Goal: Navigation & Orientation: Find specific page/section

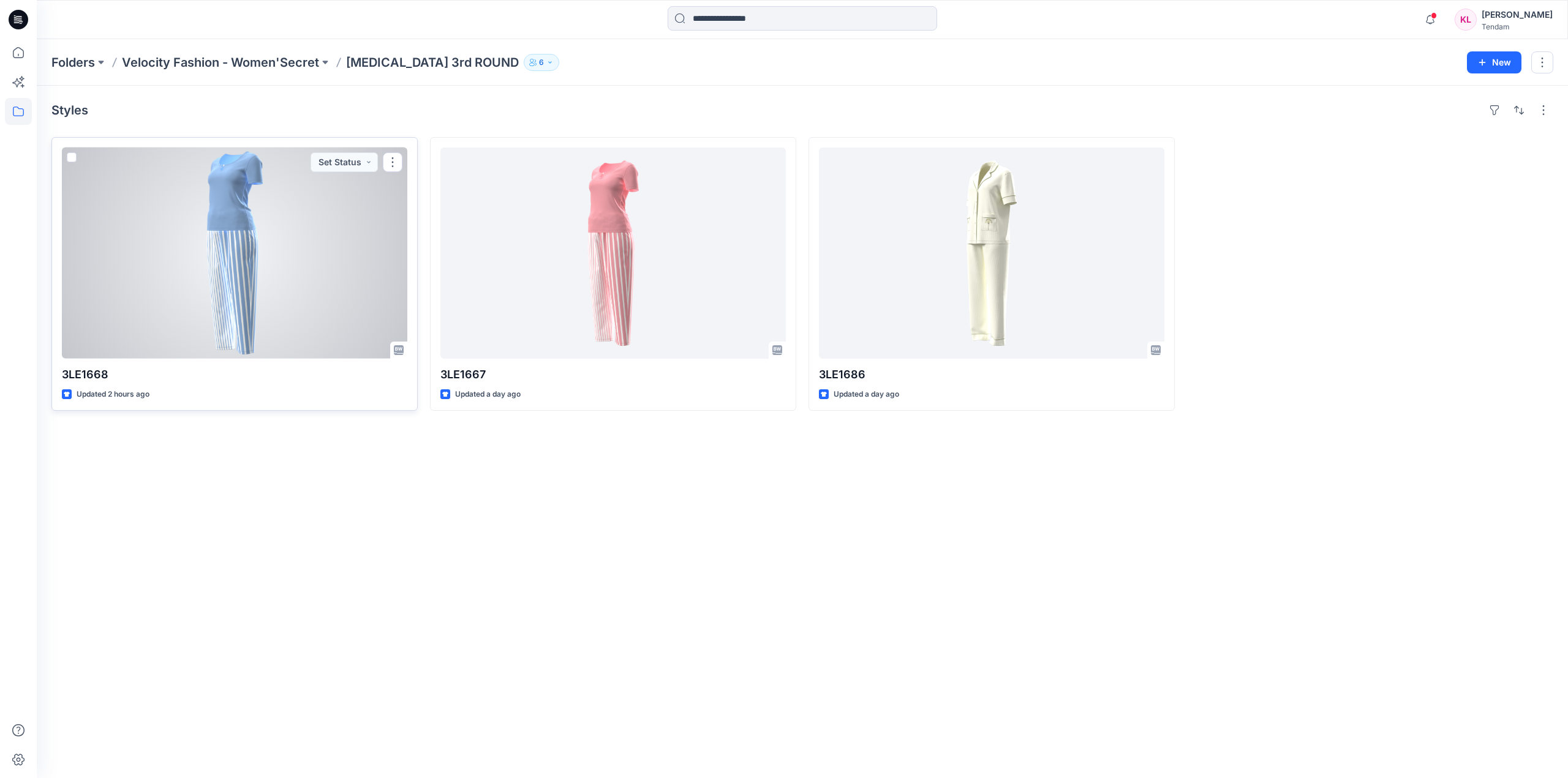
click at [299, 264] on div at bounding box center [234, 252] width 345 height 211
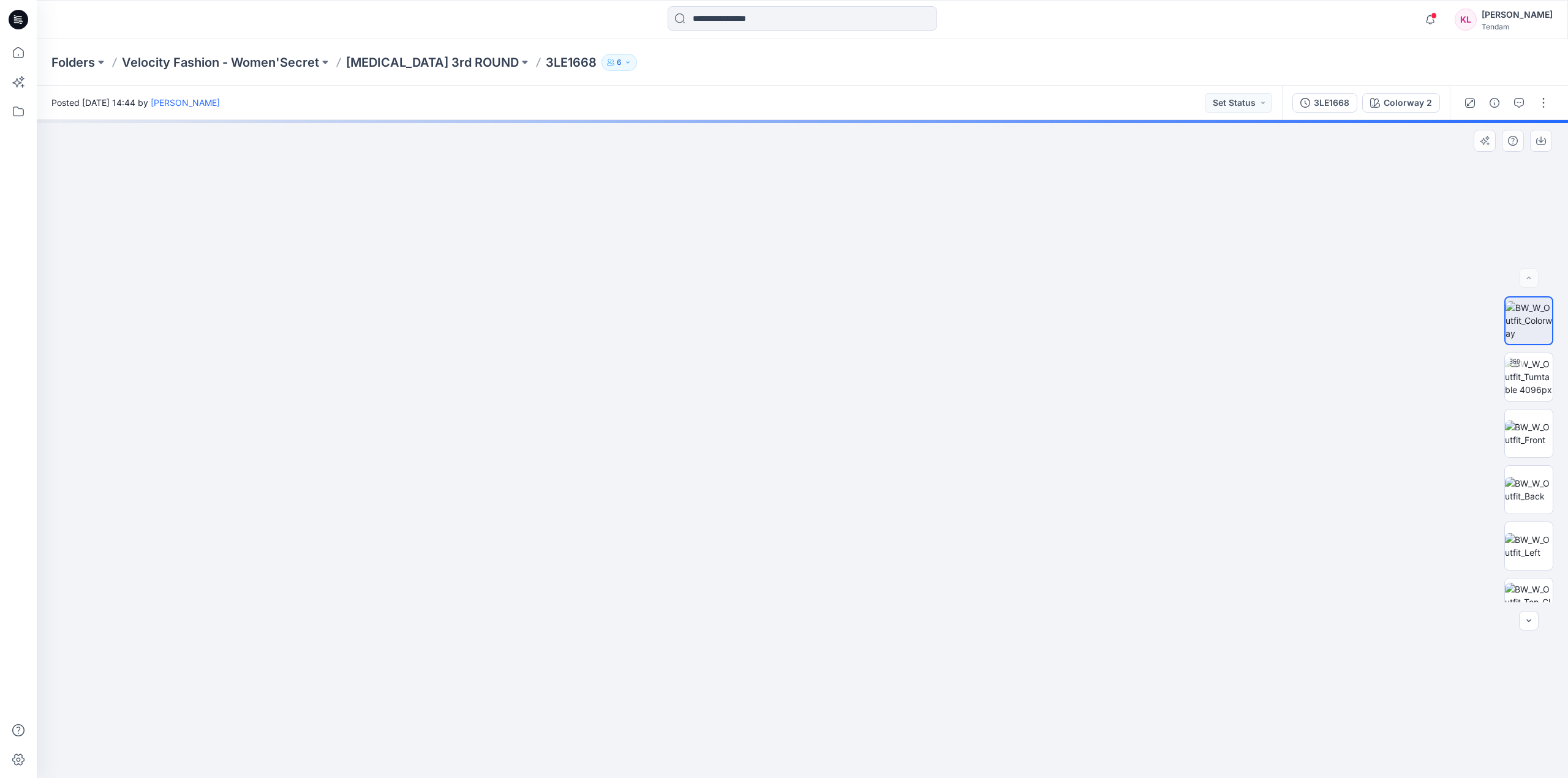
drag, startPoint x: 891, startPoint y: 658, endPoint x: 870, endPoint y: 320, distance: 338.7
click at [869, 323] on img at bounding box center [802, 140] width 1414 height 1275
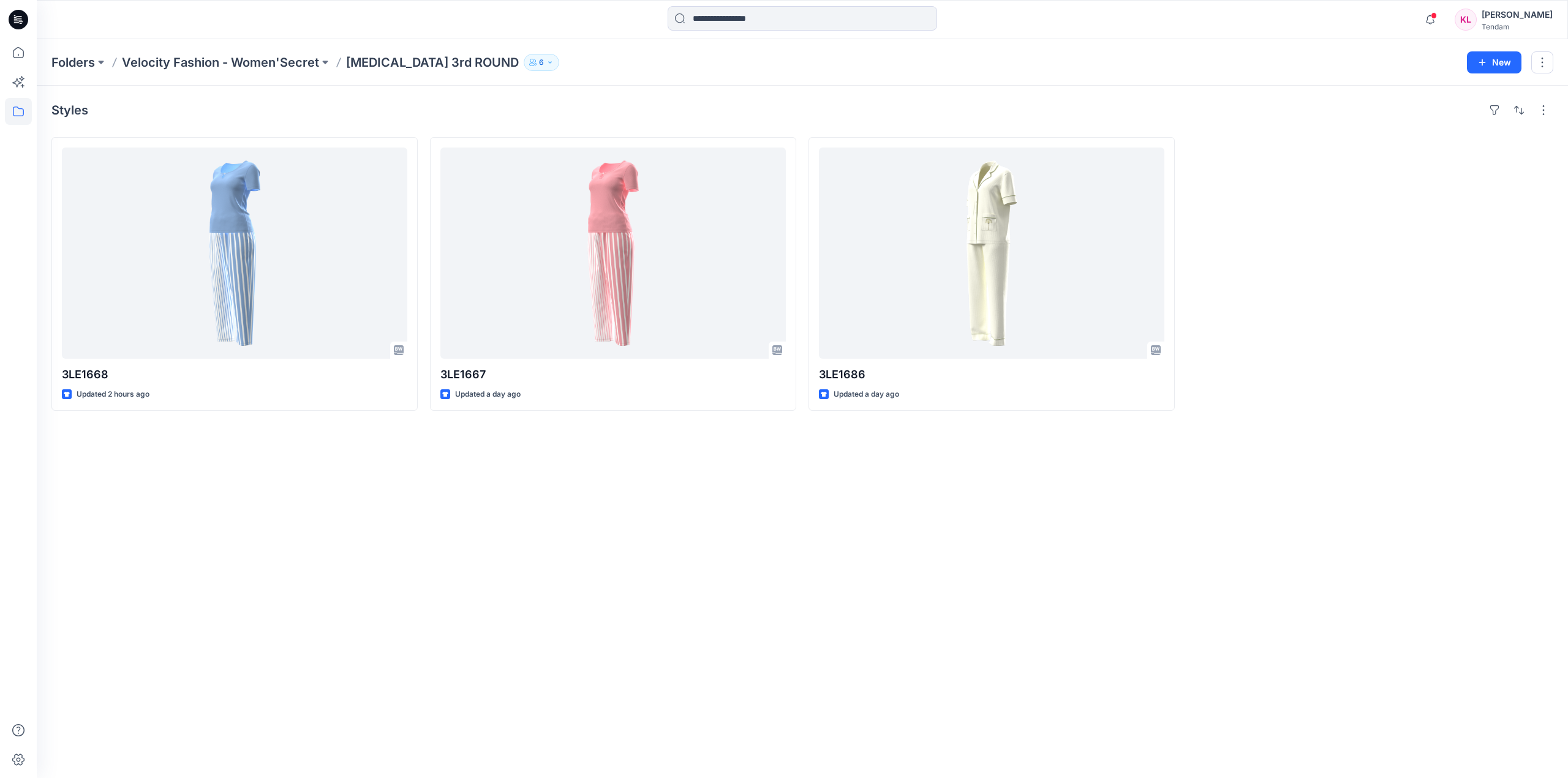
click at [920, 547] on div "Styles 3LE1668 Updated 2 hours ago 3LE1667 Updated a day ago 3LE1686 Updated a …" at bounding box center [802, 431] width 1531 height 692
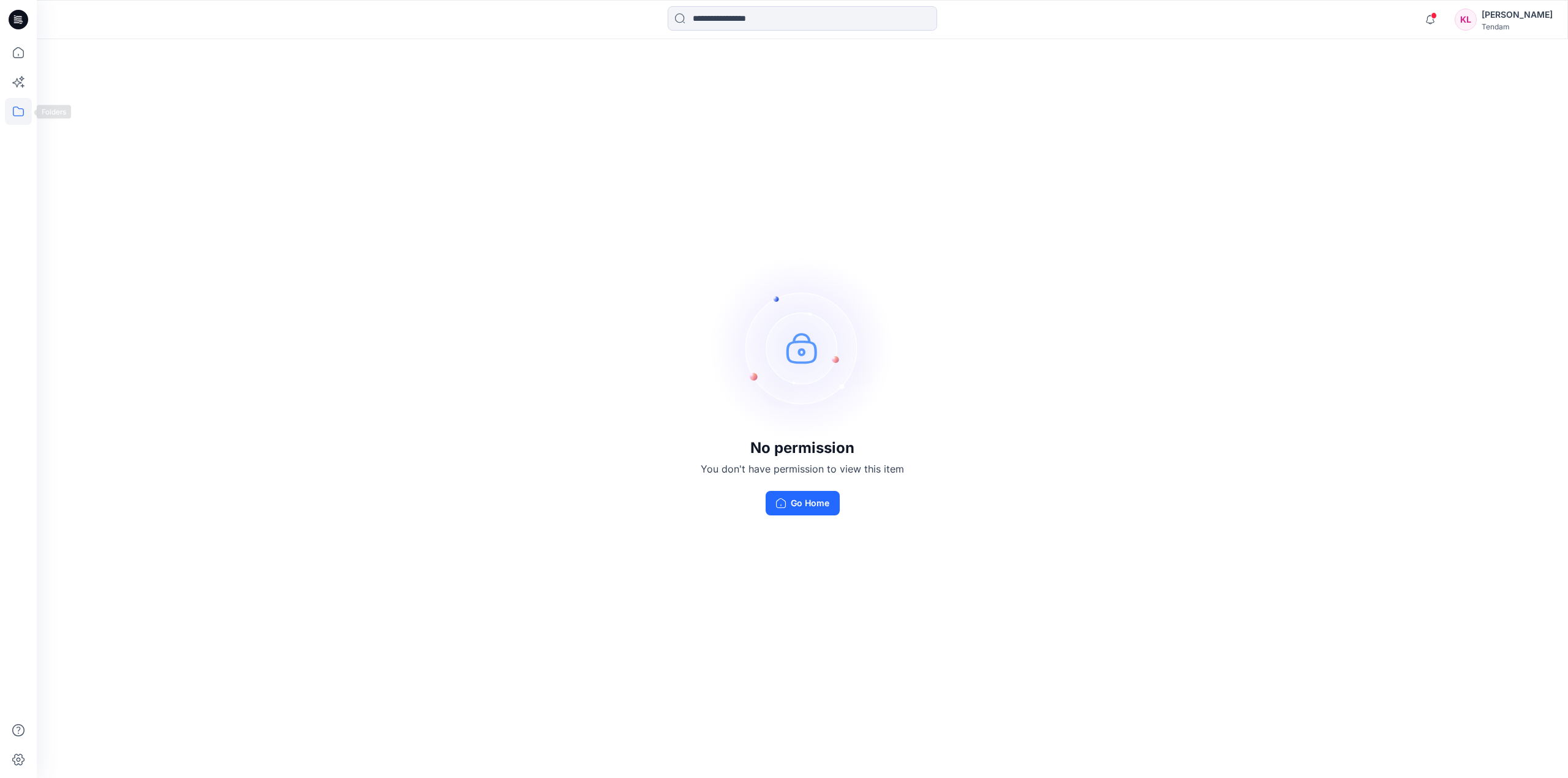
click at [14, 108] on icon at bounding box center [18, 111] width 27 height 27
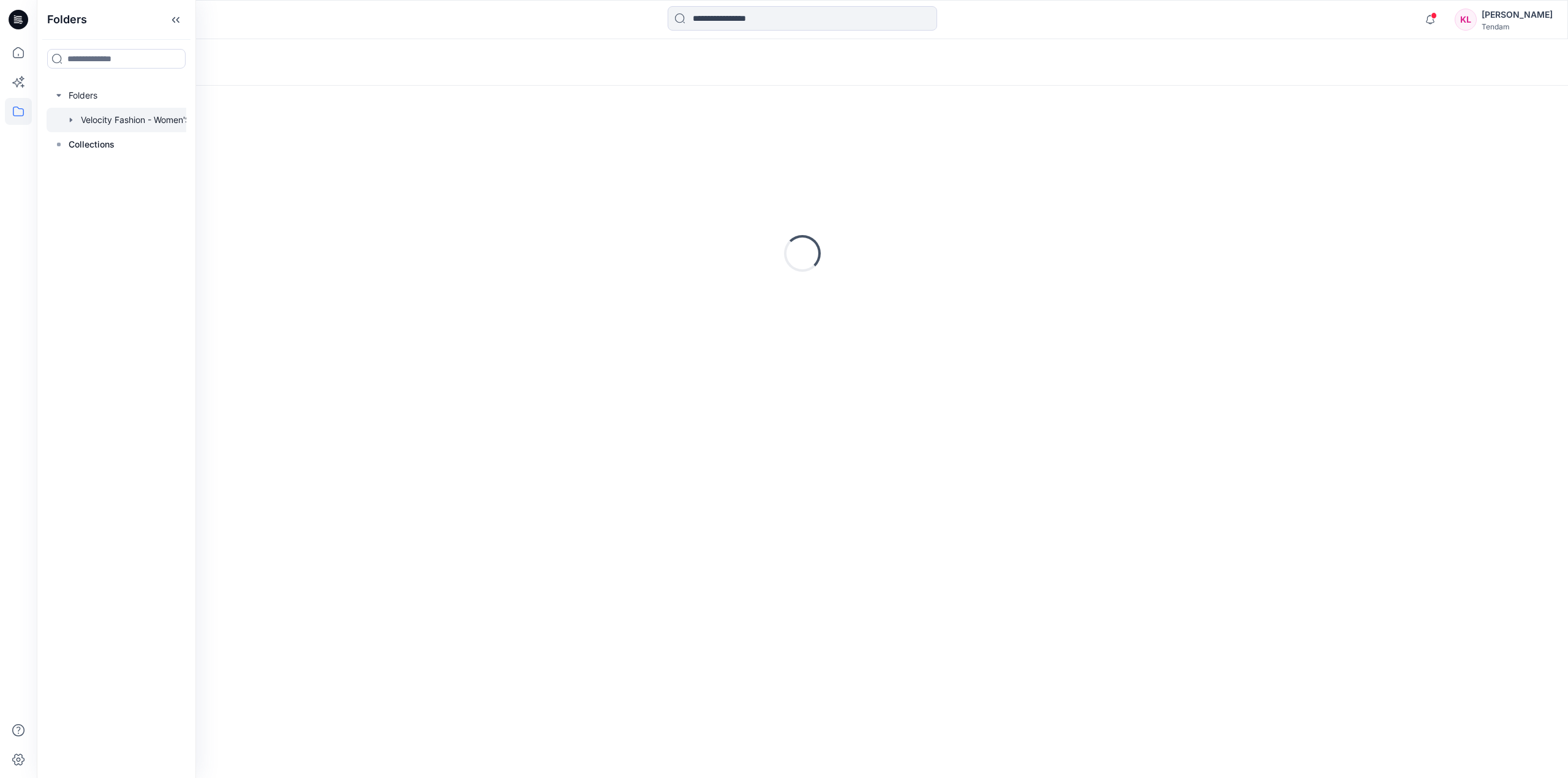
click at [120, 122] on div at bounding box center [132, 120] width 172 height 24
click at [306, 147] on link "[MEDICAL_DATA] 3rd ROUND" at bounding box center [234, 157] width 366 height 39
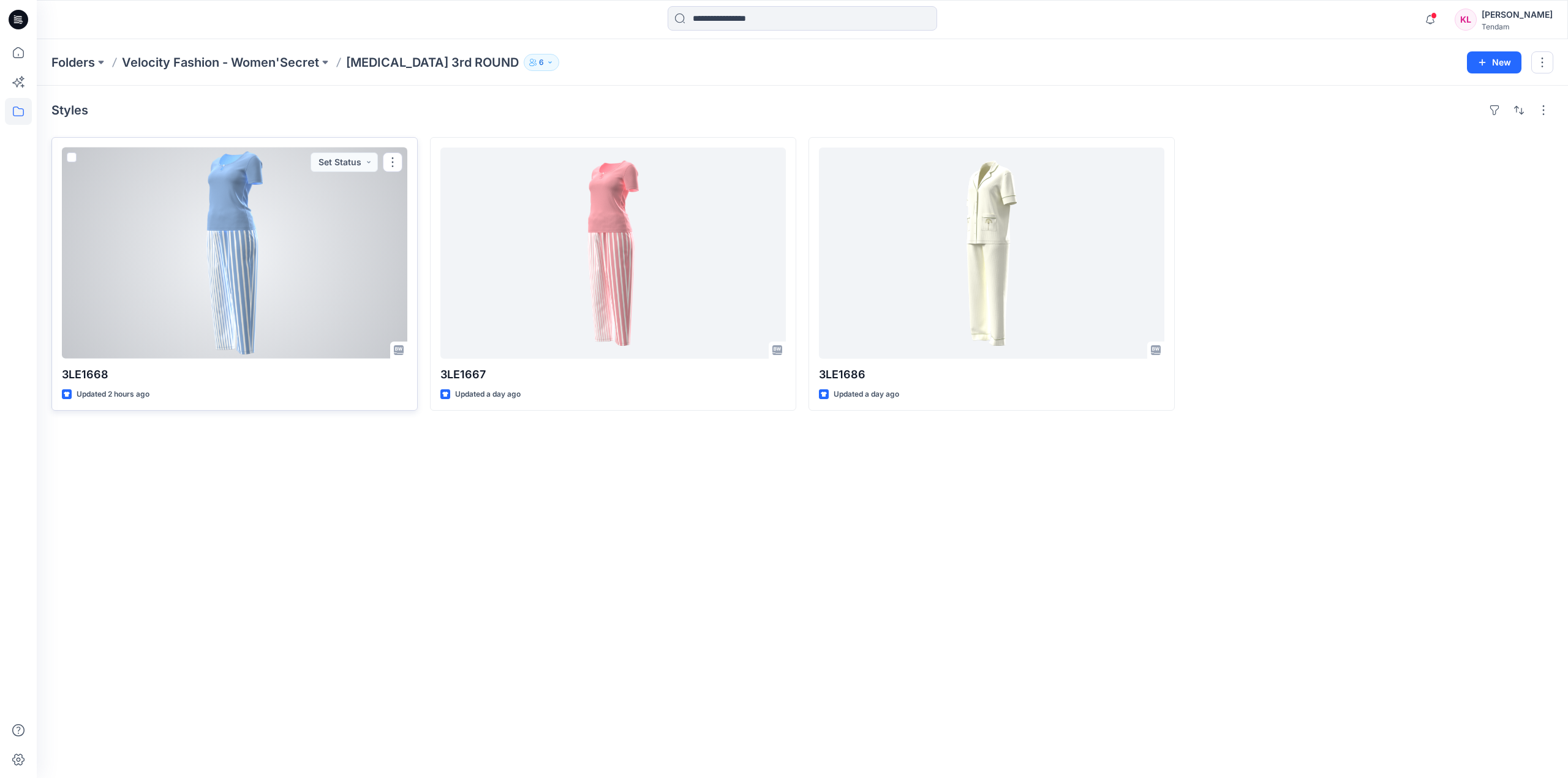
click at [139, 334] on div at bounding box center [234, 252] width 345 height 211
